Goal: Task Accomplishment & Management: Manage account settings

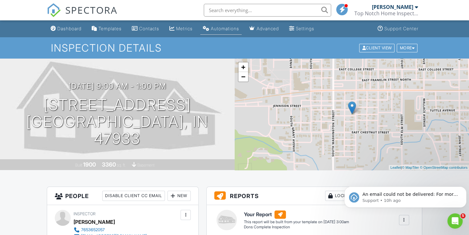
click at [221, 27] on div "Automations" at bounding box center [225, 28] width 28 height 5
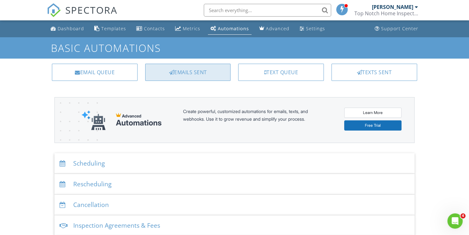
click at [191, 75] on div "Emails Sent" at bounding box center [188, 72] width 86 height 17
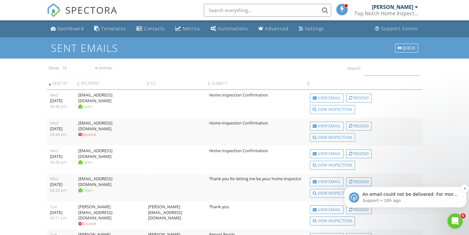
click at [379, 199] on p "Support • 10h ago" at bounding box center [410, 201] width 96 height 6
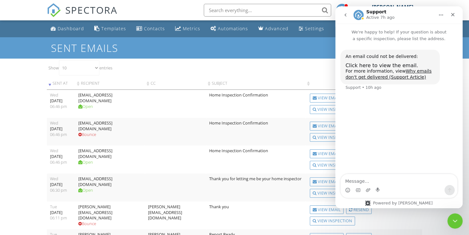
click at [307, 76] on div "Show 10 25 50 100 entries Search: Sent At Recipient CC Subject 2025-08-27 18:46…" at bounding box center [234, 220] width 375 height 323
click at [158, 139] on td at bounding box center [175, 132] width 61 height 28
click at [450, 14] on icon "Close" at bounding box center [452, 14] width 5 height 5
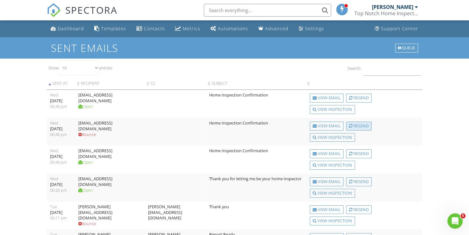
click at [360, 125] on div "Resend" at bounding box center [358, 126] width 25 height 9
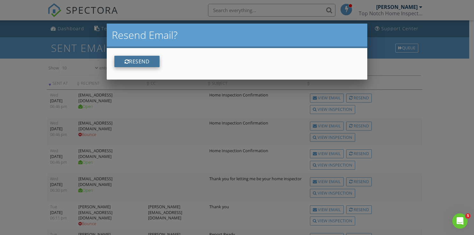
click at [134, 60] on button "Resend" at bounding box center [137, 61] width 46 height 11
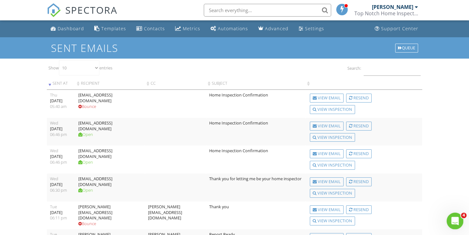
click at [458, 223] on div "Open Intercom Messenger" at bounding box center [453, 219] width 21 height 21
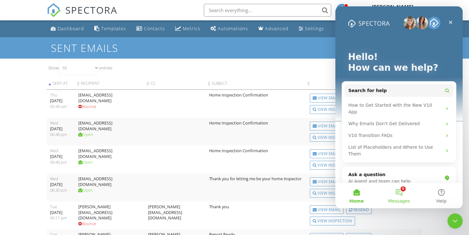
click at [402, 195] on button "5 Messages" at bounding box center [399, 195] width 42 height 25
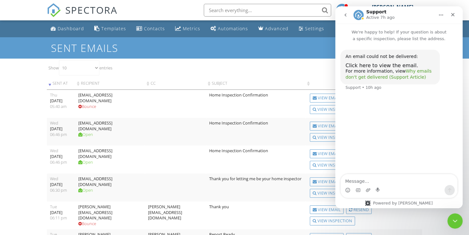
click at [405, 72] on link "Why emails don't get delivered (Support Article)" at bounding box center [388, 73] width 86 height 11
click at [451, 13] on icon "Close" at bounding box center [452, 14] width 5 height 5
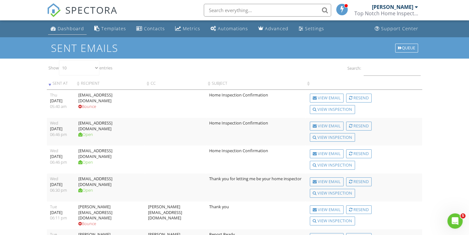
click at [67, 27] on div "Dashboard" at bounding box center [71, 28] width 26 height 6
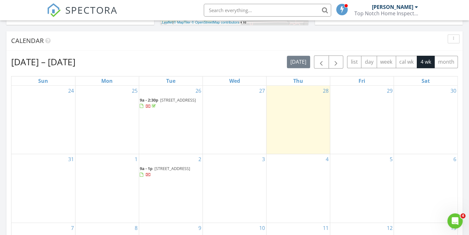
scroll to position [350, 0]
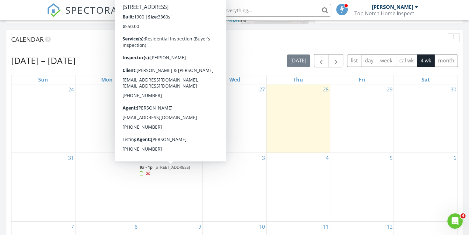
click at [169, 170] on span "703 S Green St, Crawfordsville 47933" at bounding box center [172, 167] width 36 height 6
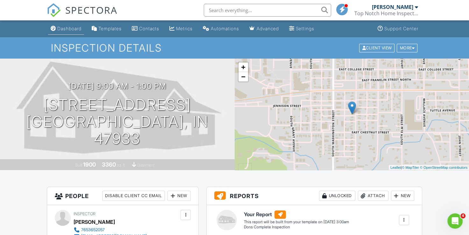
click at [56, 29] on div "Dashboard" at bounding box center [53, 28] width 5 height 5
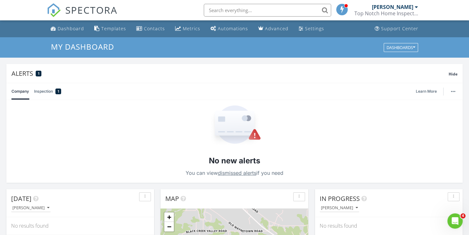
click at [58, 92] on span "1" at bounding box center [59, 91] width 2 height 6
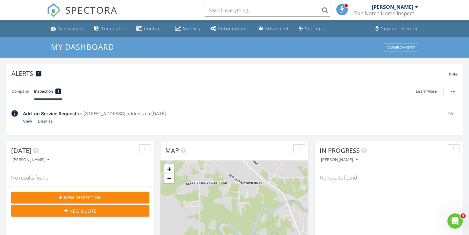
click at [45, 122] on link "Dismiss" at bounding box center [45, 121] width 15 height 6
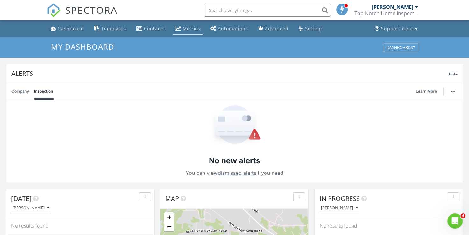
click at [183, 28] on div "Metrics" at bounding box center [192, 28] width 18 height 6
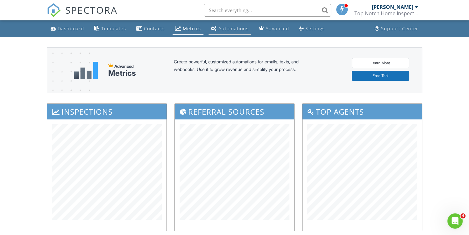
click at [233, 29] on div "Automations" at bounding box center [233, 28] width 30 height 6
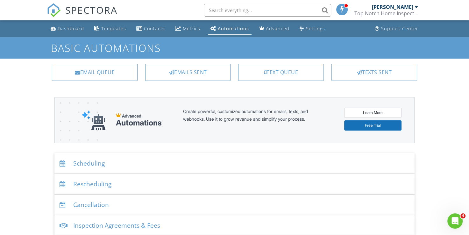
click at [28, 145] on div "Dashboard Templates Contacts Metrics Automations Advanced Settings Support Cent…" at bounding box center [234, 200] width 469 height 360
